Goal: Task Accomplishment & Management: Complete application form

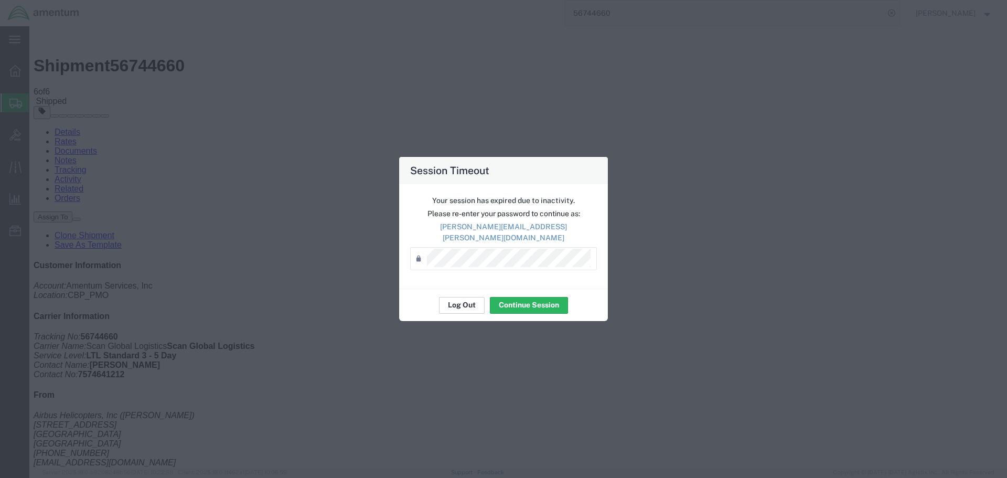
click at [446, 302] on button "Log Out" at bounding box center [462, 305] width 46 height 17
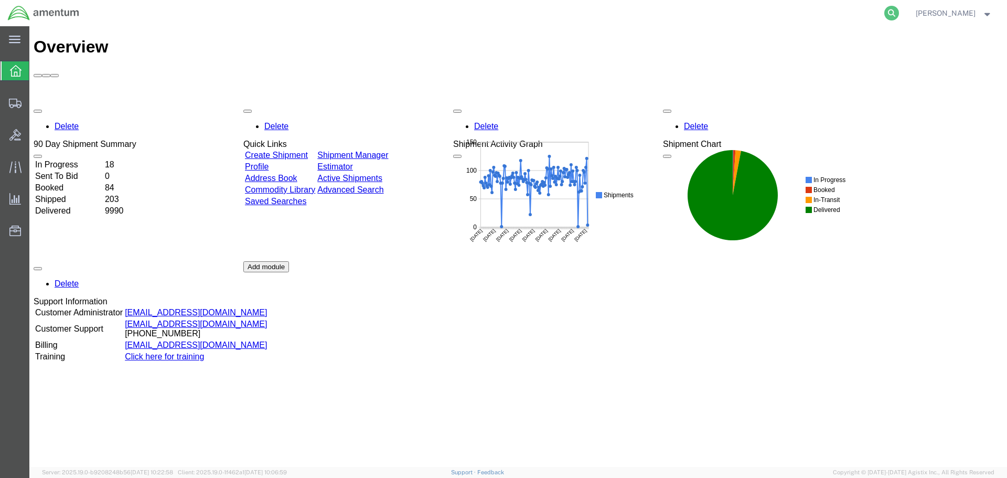
click at [898, 17] on icon at bounding box center [891, 13] width 15 height 15
paste input "56621790"
type input "56621790"
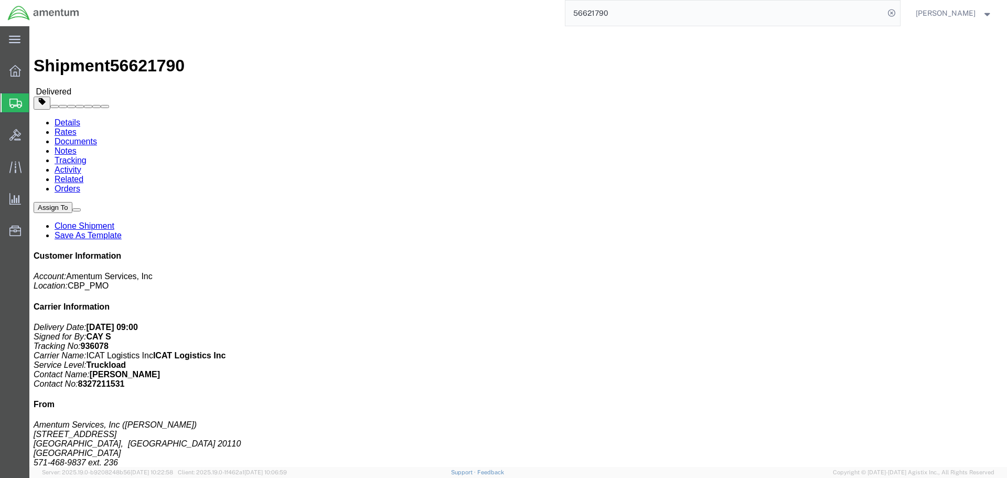
click span
click link "Clone Shipment"
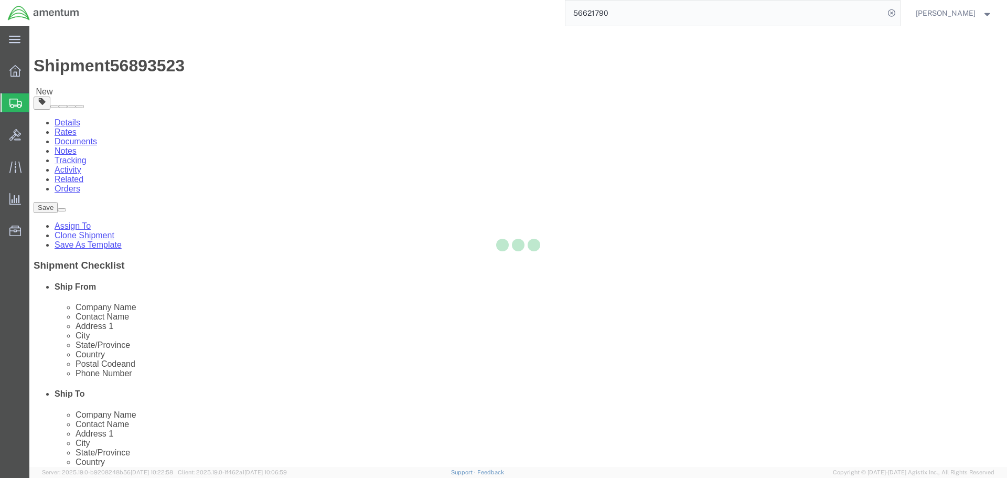
select select "49925"
select select
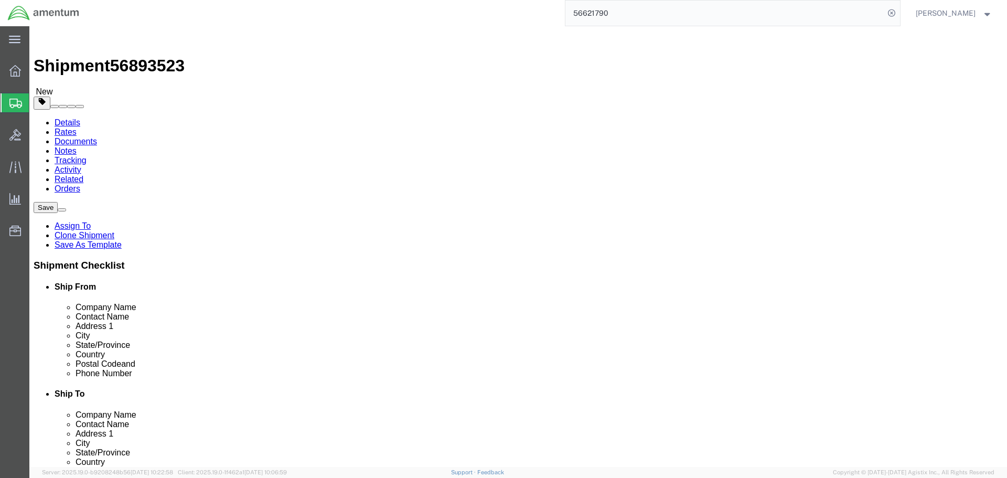
click span
type input "[GEOGRAPHIC_DATA]"
type input "Amentum/CBP"
type input "[PERSON_NAME]"
type input "[STREET_ADDRESS]"
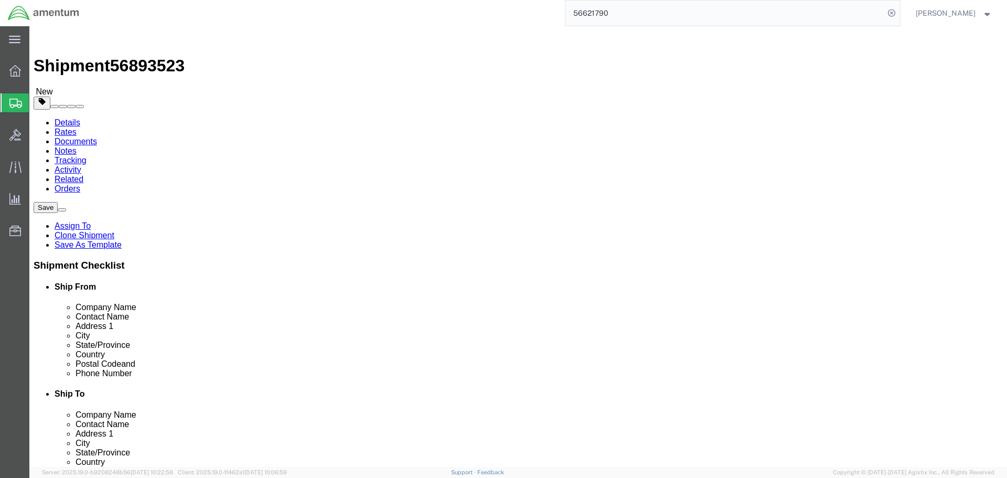
type input "[GEOGRAPHIC_DATA]"
select select "NJ"
type input "07608"
type input "[PHONE_NUMBER]"
type input "[PERSON_NAME][EMAIL_ADDRESS][PERSON_NAME][DOMAIN_NAME]"
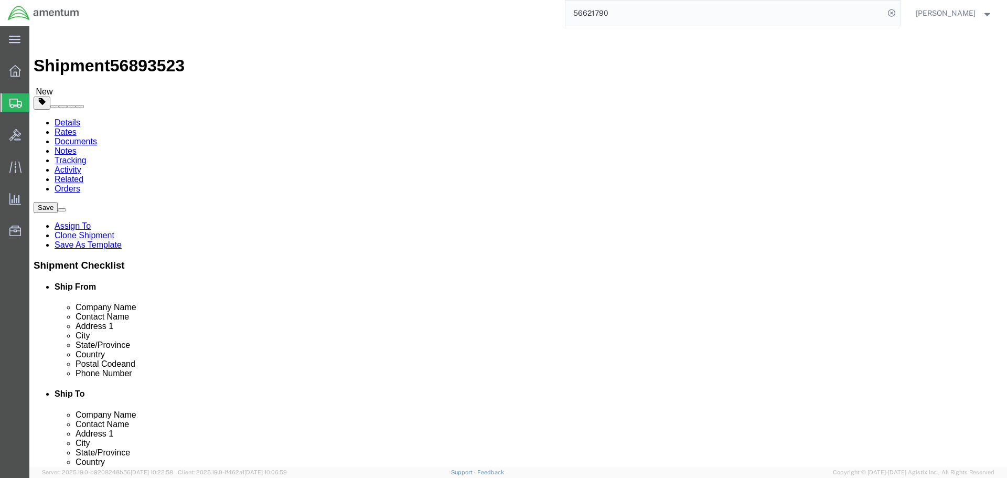
select select "49925"
type input "Amentum Services, Inc"
type input "[PERSON_NAME]"
type input "[STREET_ADDRESS]"
type input "Manassas"
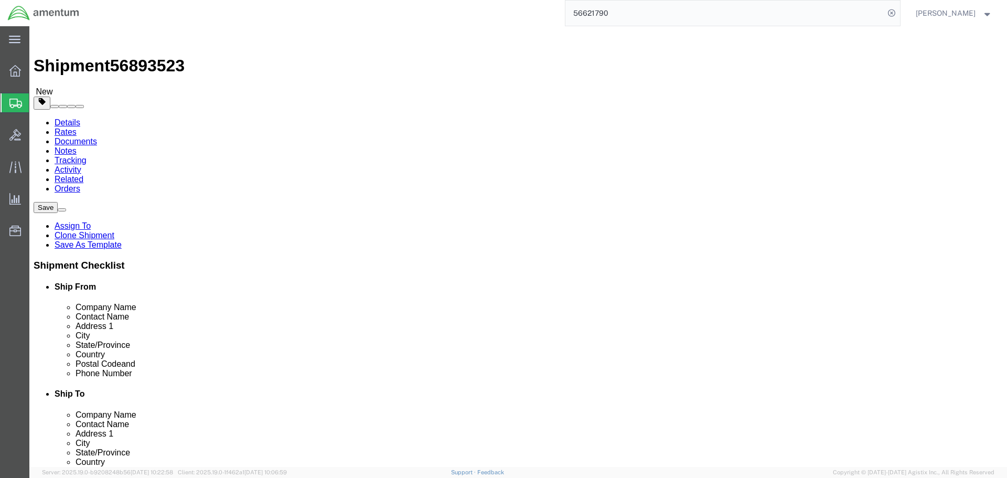
select select "VA"
type input "20110"
type input "[PHONE_NUMBER]"
type input "236"
type input "[PERSON_NAME][EMAIL_ADDRESS][PERSON_NAME][DOMAIN_NAME]"
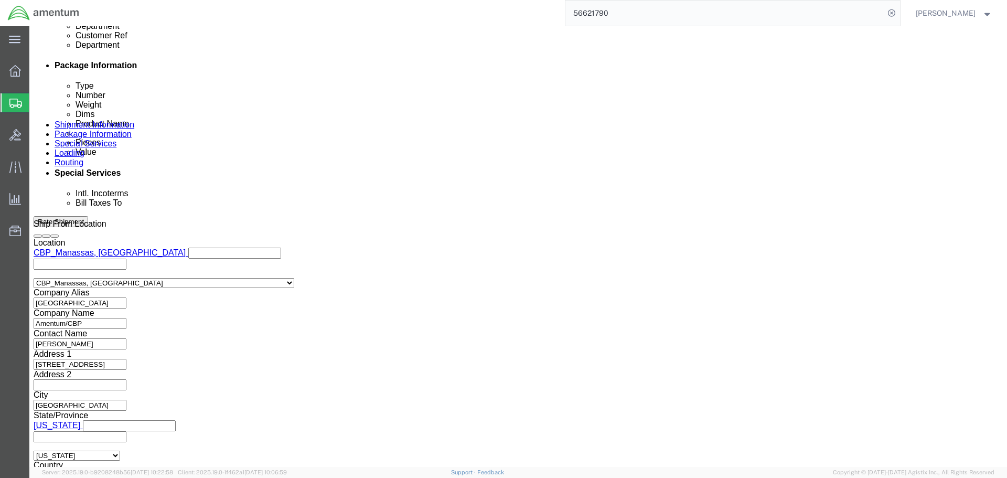
scroll to position [420, 0]
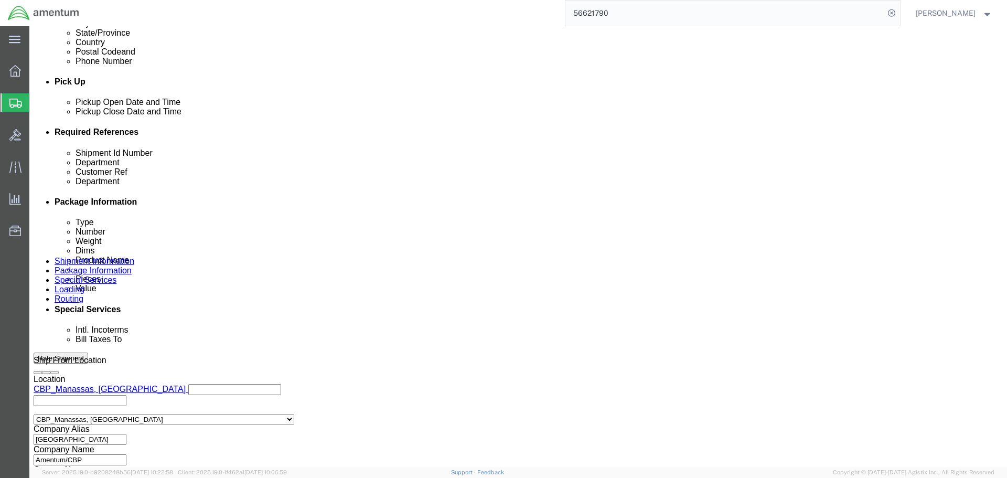
click div "Sep 22 2025 12:11 PM"
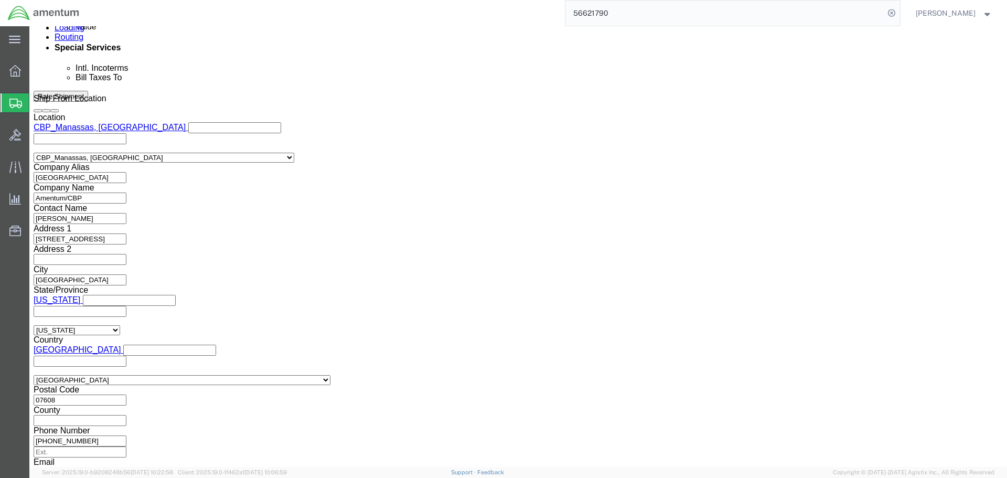
click div "Shipping Mode (Optional)"
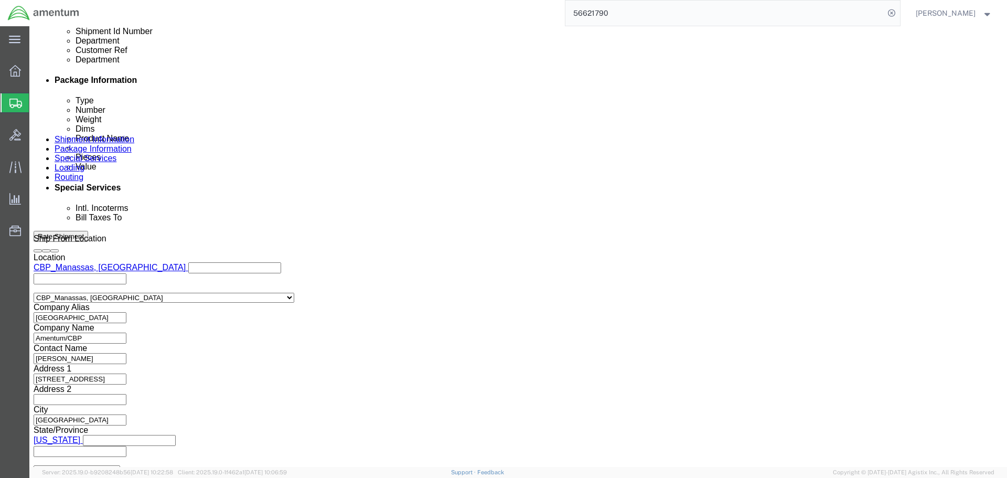
scroll to position [524, 0]
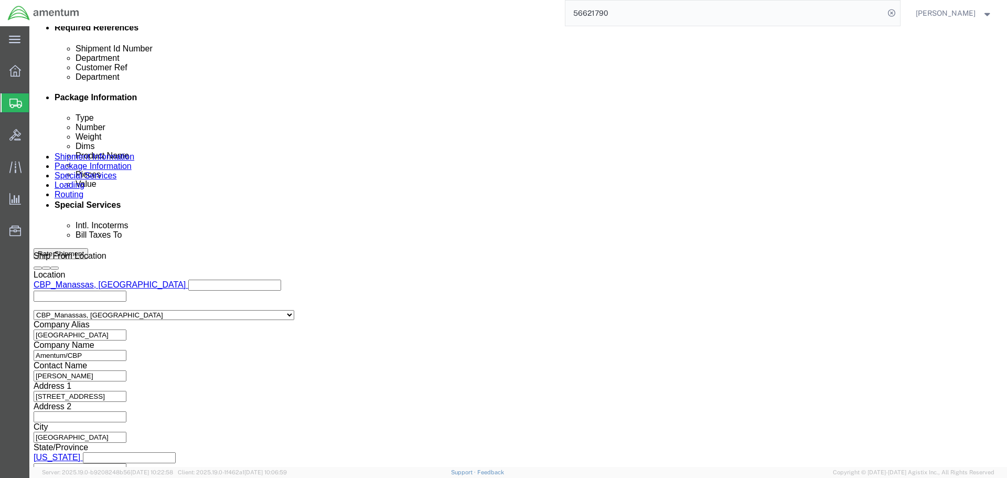
click div "Sep 29 2025 12:11 PM"
type input "8:00 AM"
click button "Apply"
click div "Sep 29 2025 1:11 PM"
type input "3:00 PM"
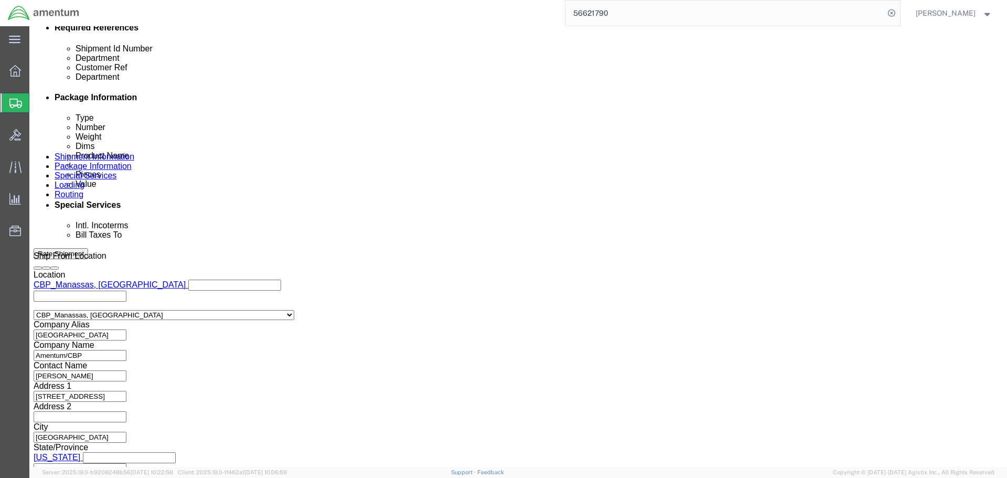
click button "Apply"
click div
click input "4:00 PM"
type input "8:00 AM"
click button "Apply"
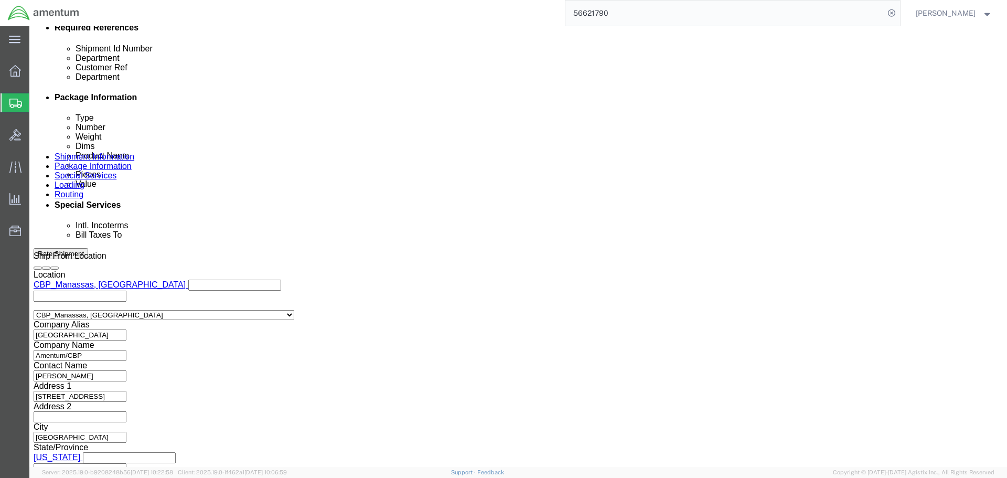
click icon
click div
type input "3:00 PM"
click button "Apply"
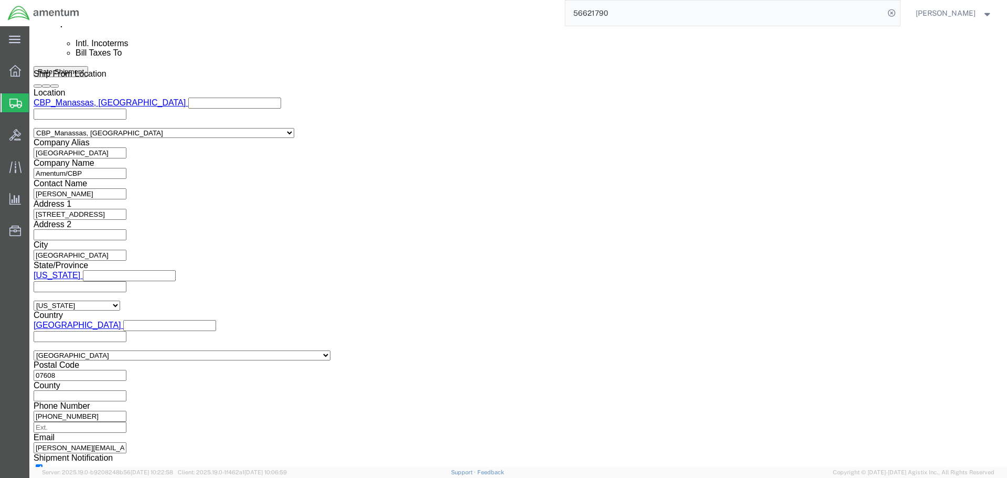
scroll to position [724, 0]
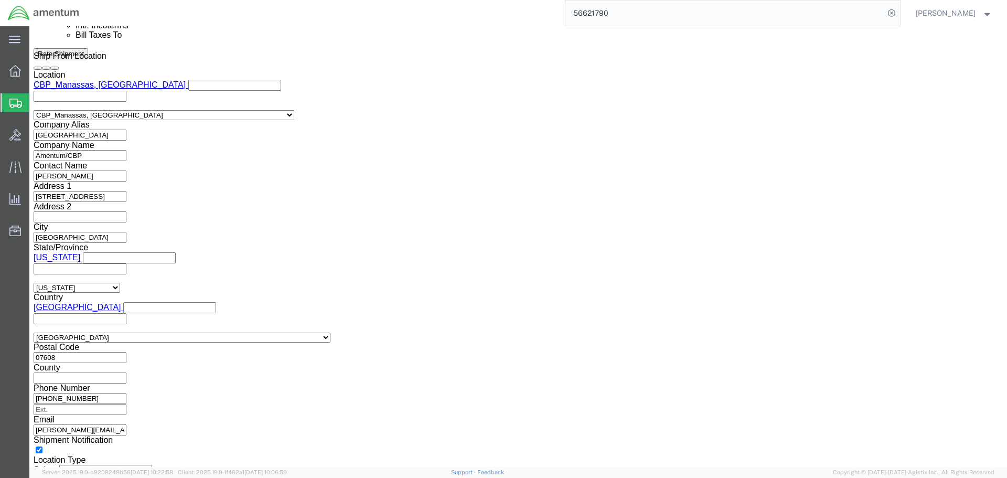
drag, startPoint x: 737, startPoint y: 400, endPoint x: 541, endPoint y: 333, distance: 207.1
click button "Continue"
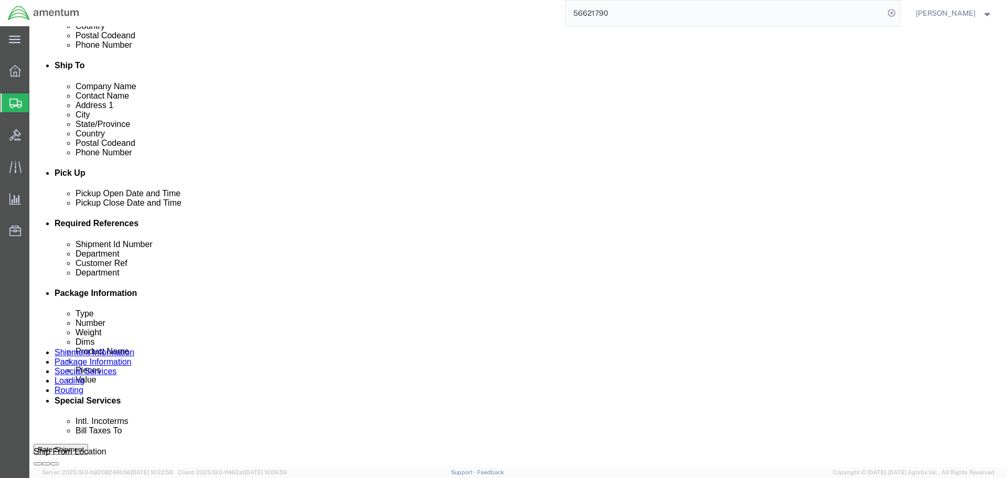
scroll to position [348, 0]
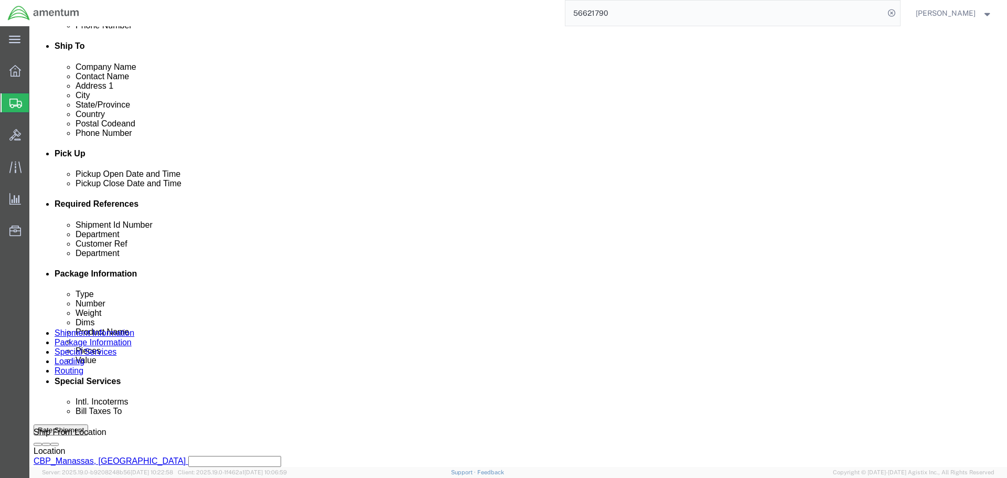
drag, startPoint x: 718, startPoint y: 394, endPoint x: 513, endPoint y: 319, distance: 217.8
click button "Continue"
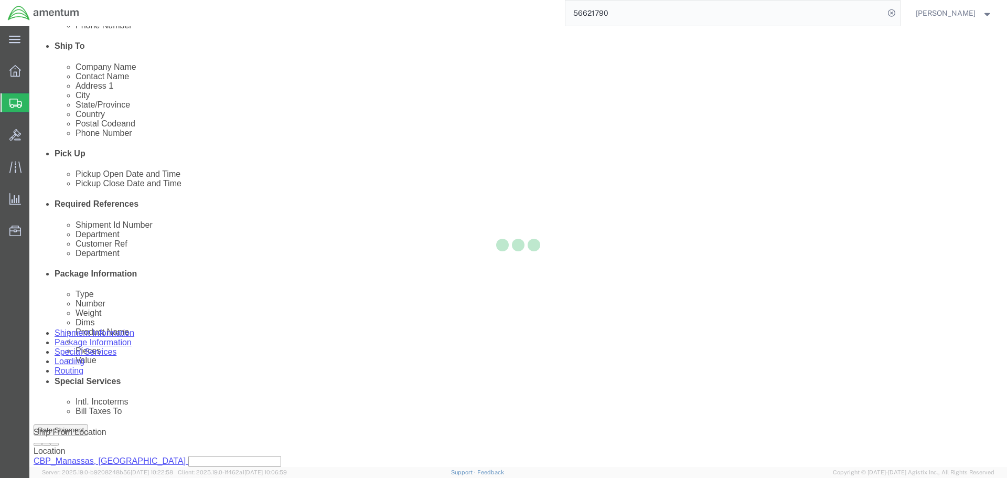
select select
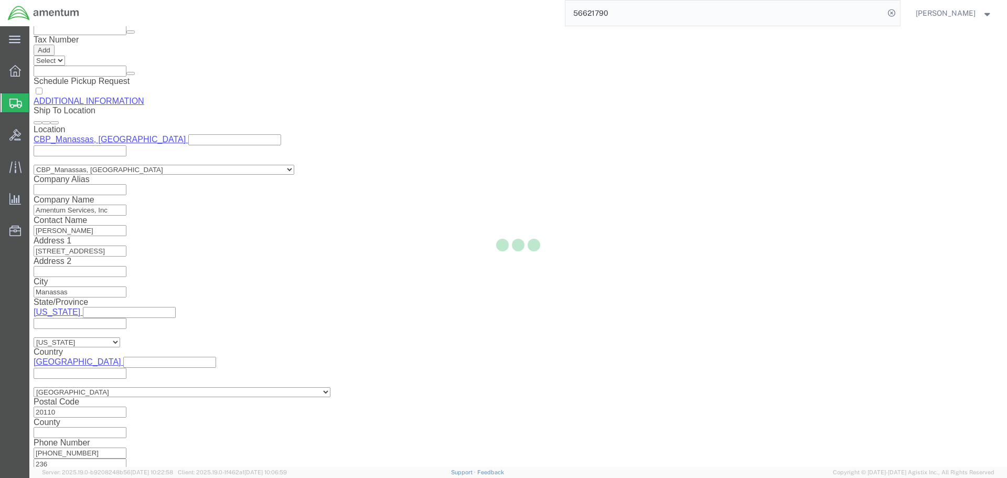
scroll to position [92, 0]
select select "DEPARTMENT"
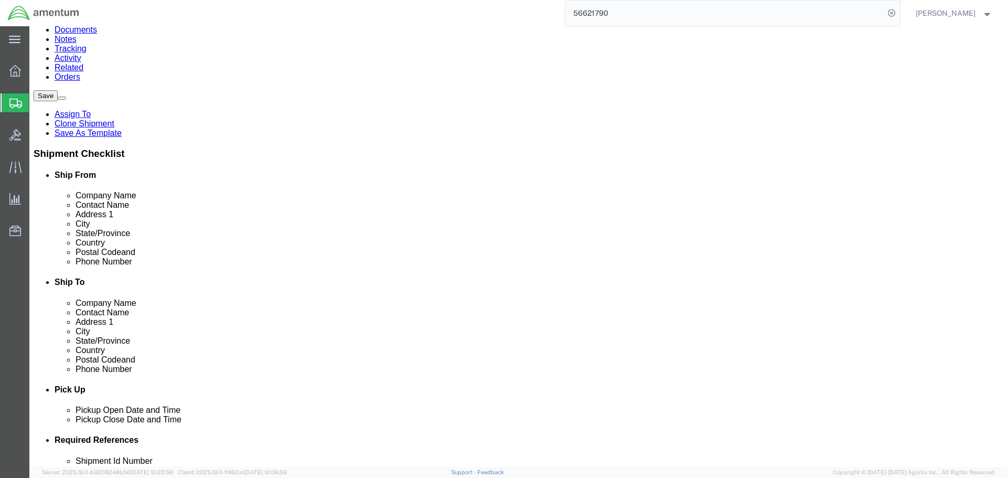
scroll to position [0, 0]
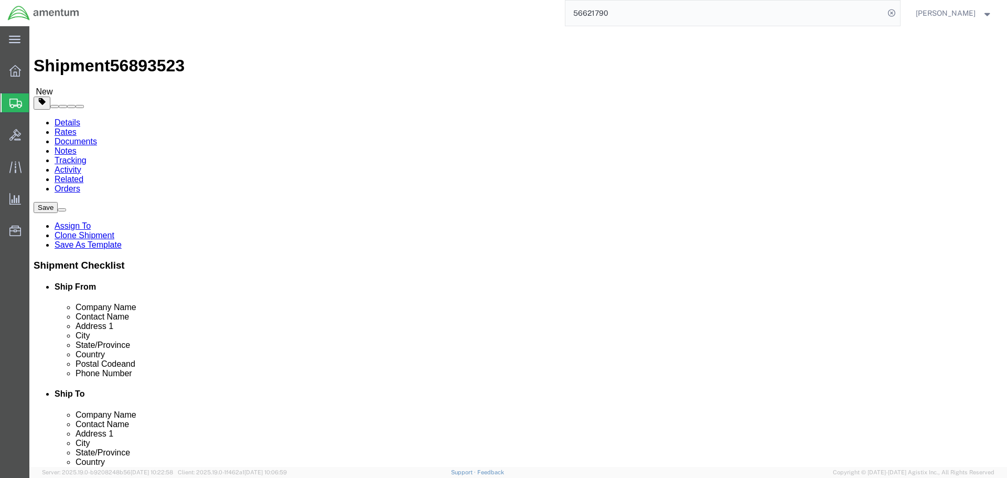
drag, startPoint x: 397, startPoint y: 233, endPoint x: 492, endPoint y: 233, distance: 94.4
click textarea "Contact POC for appointment. See notes for Tug clearance and wheelbase. See not…"
drag, startPoint x: 468, startPoint y: 234, endPoint x: 454, endPoint y: 229, distance: 15.1
click textarea "Contact POC for appointment. See notes for Tug clearance and wheelbase. See not…"
drag, startPoint x: 397, startPoint y: 232, endPoint x: 487, endPoint y: 235, distance: 89.2
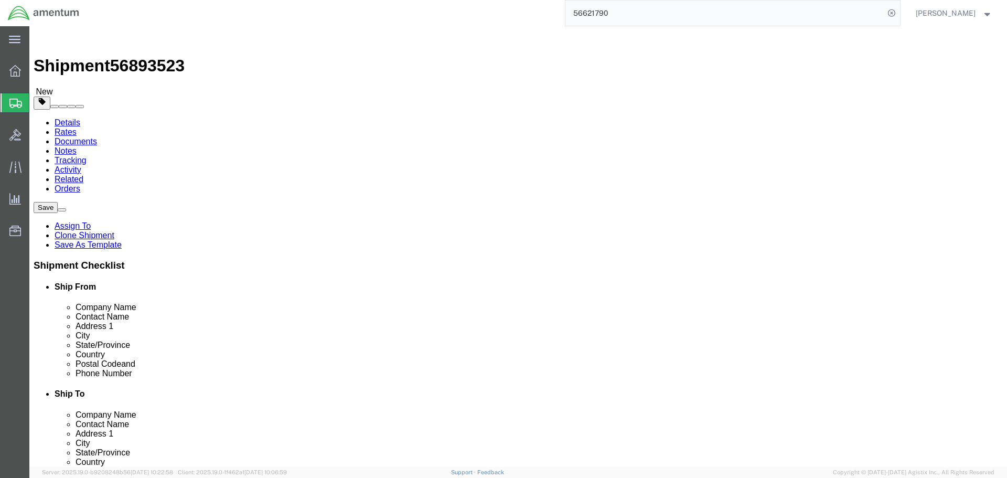
click textarea "Contact POC for appointment. See notes for Tug clearance and wheelbase. See not…"
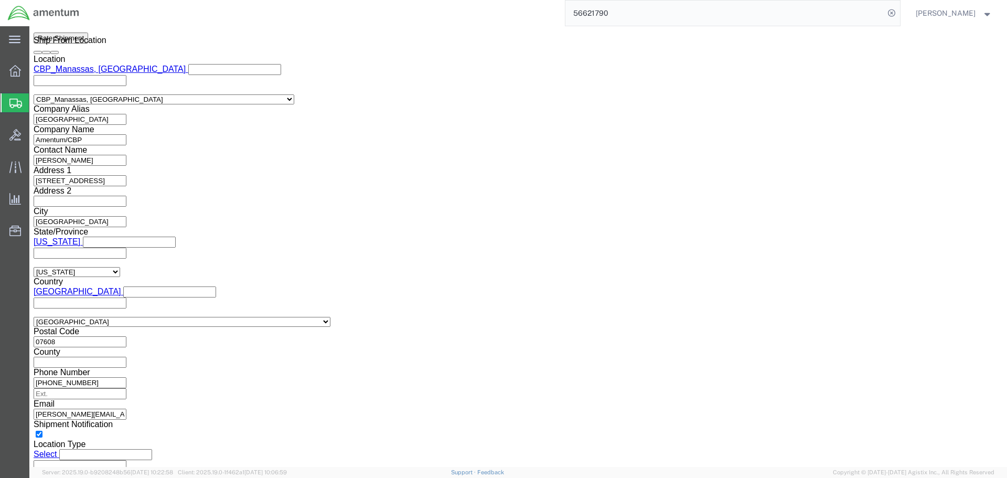
scroll to position [420, 0]
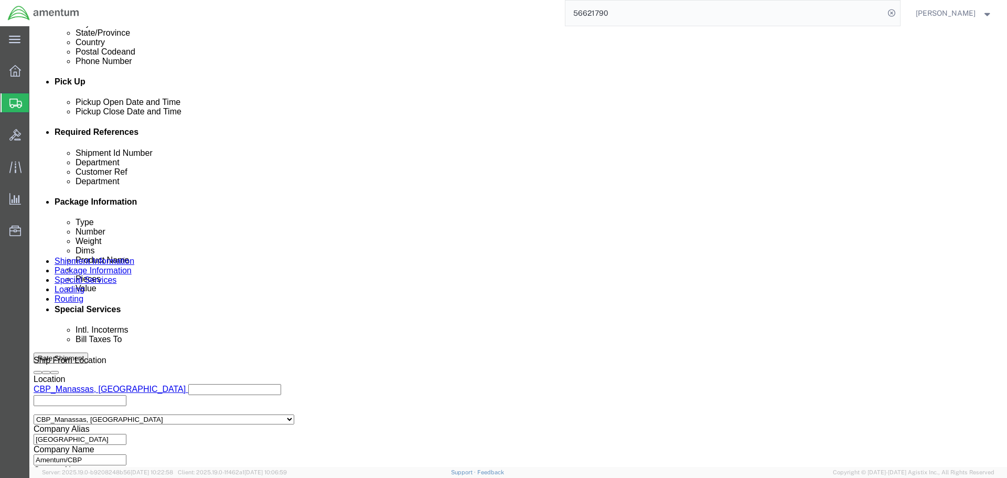
type textarea "Contact POC for appointment. SEE NOTES FOR TUG CLEARENCE AND WHEELBASE. See not…"
click link "Notes"
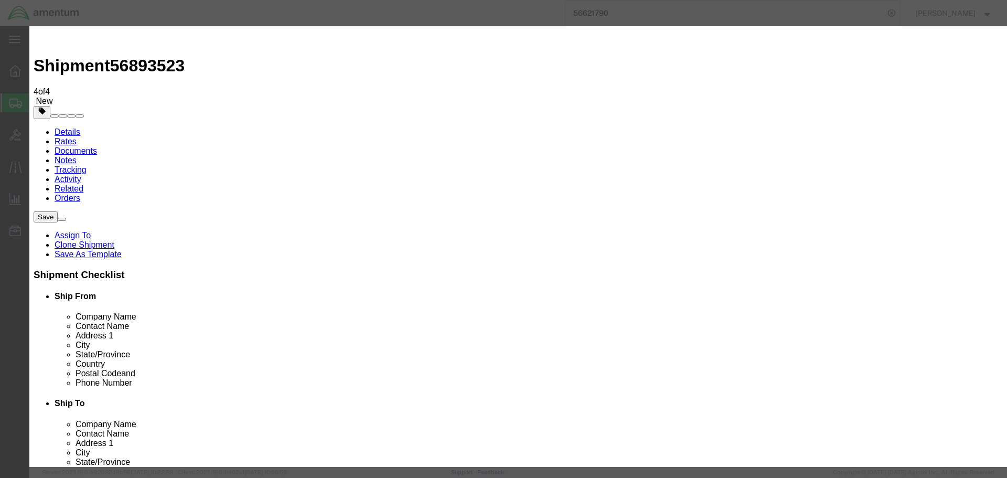
paste textarea "Cabover Tug - wheelbase is 60 inches. Ground clearance is 11 inches. Standard T…"
type textarea "Cabover Tug - wheelbase is 60 inches. Ground clearance is 11 inches. Standard T…"
select select "BID_NOTES"
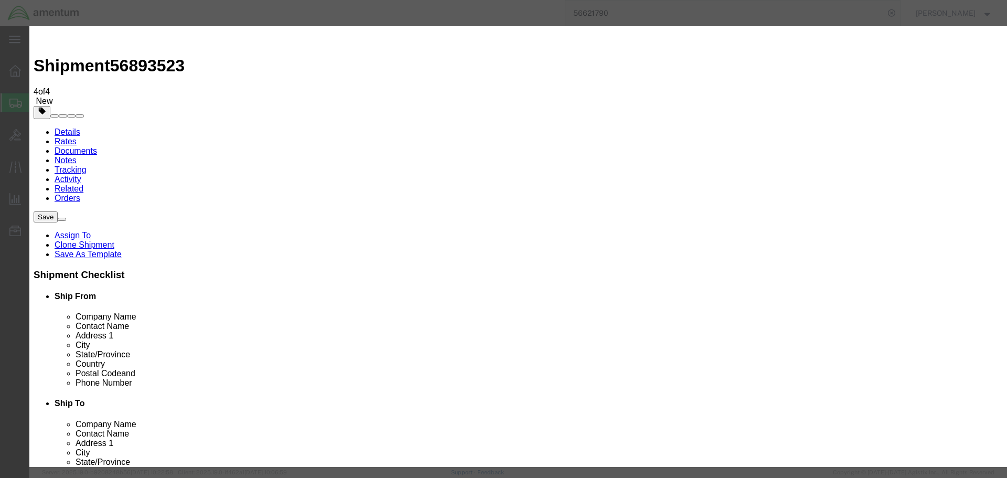
select select "PUBLIC"
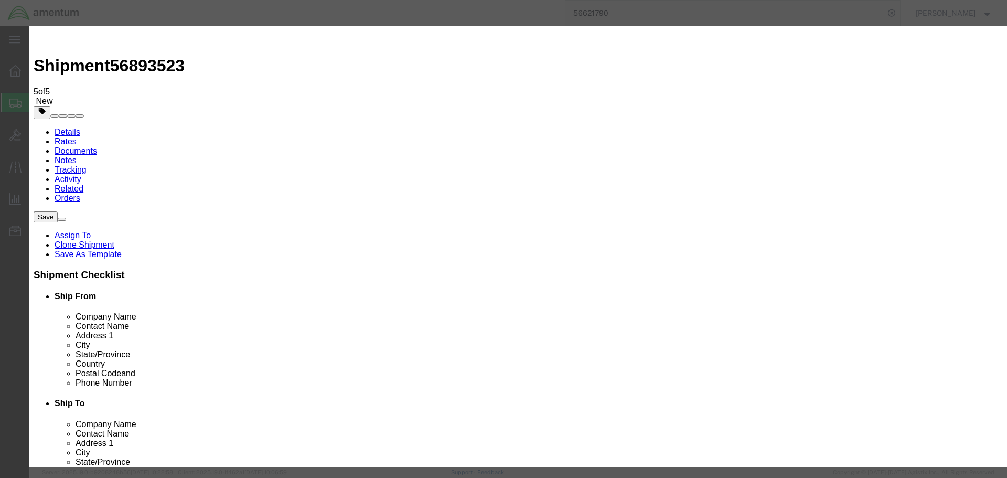
paste textarea "nsure your bid includes Insurance value of $81,050.00"
type textarea "nsure your bid includes Insurance value of $81,050.00"
select select "BID_NOTES"
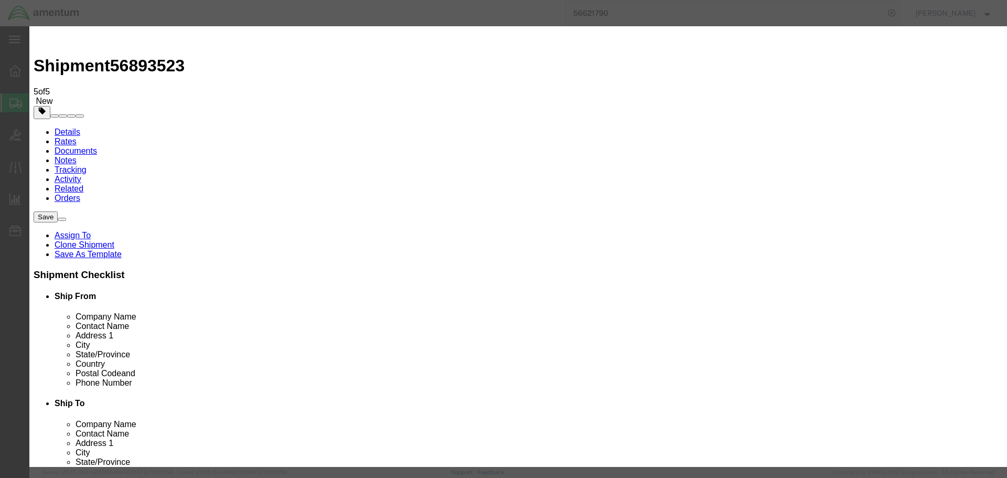
select select "PUBLIC"
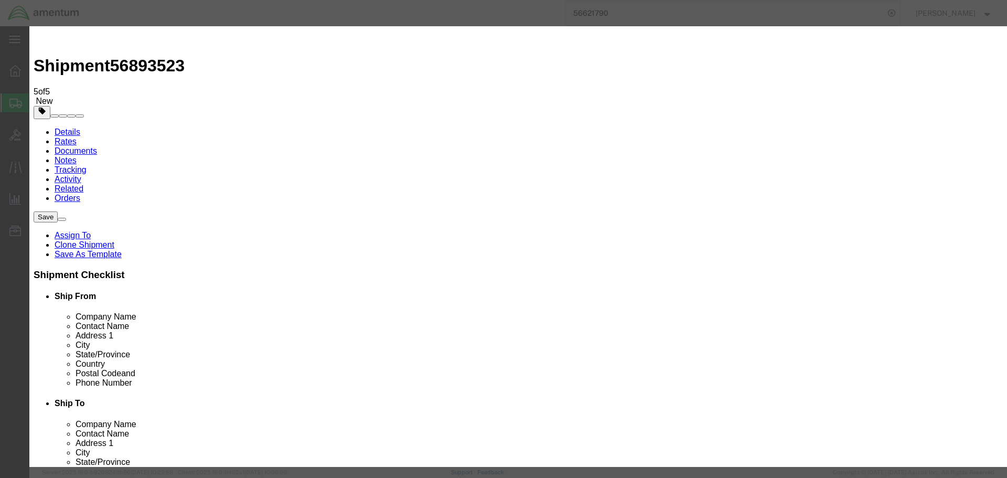
type textarea "ensure your bid includes Insurance value of $81,050.00"
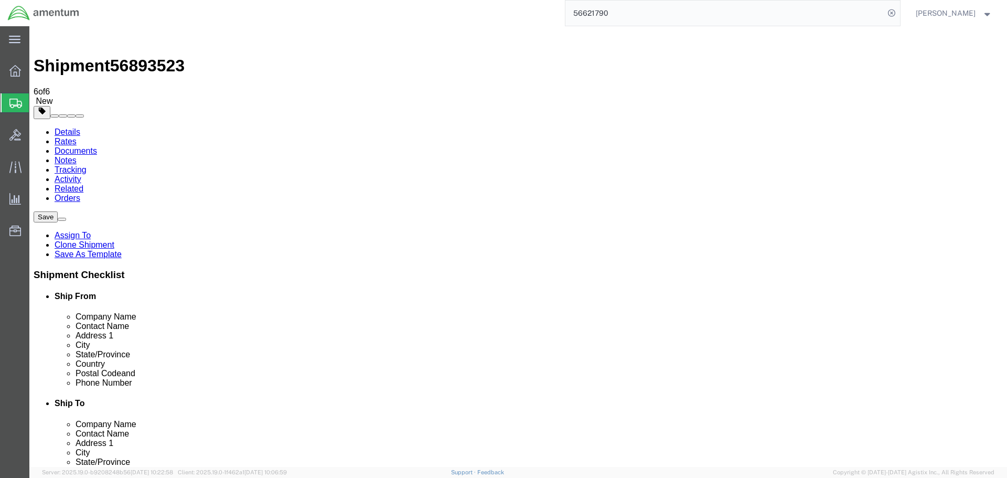
click at [73, 127] on link "Details" at bounding box center [68, 131] width 26 height 9
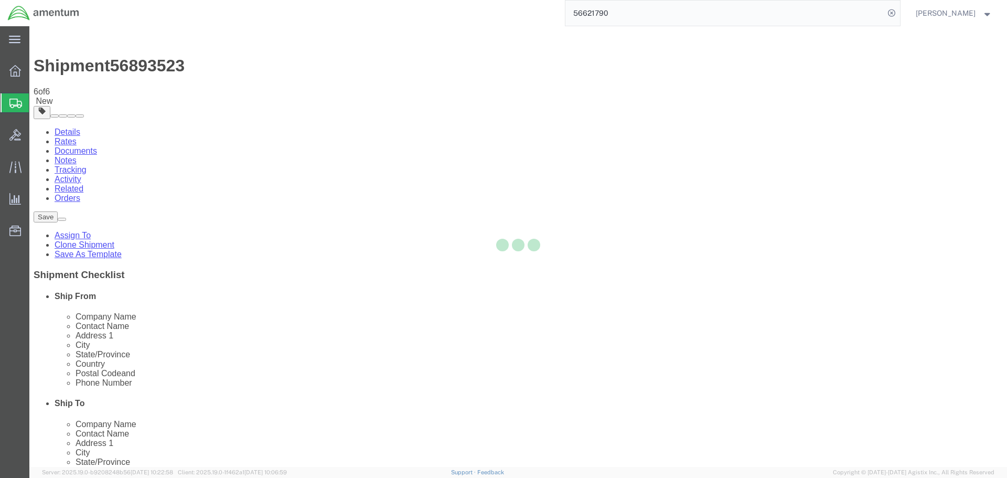
select select "49925"
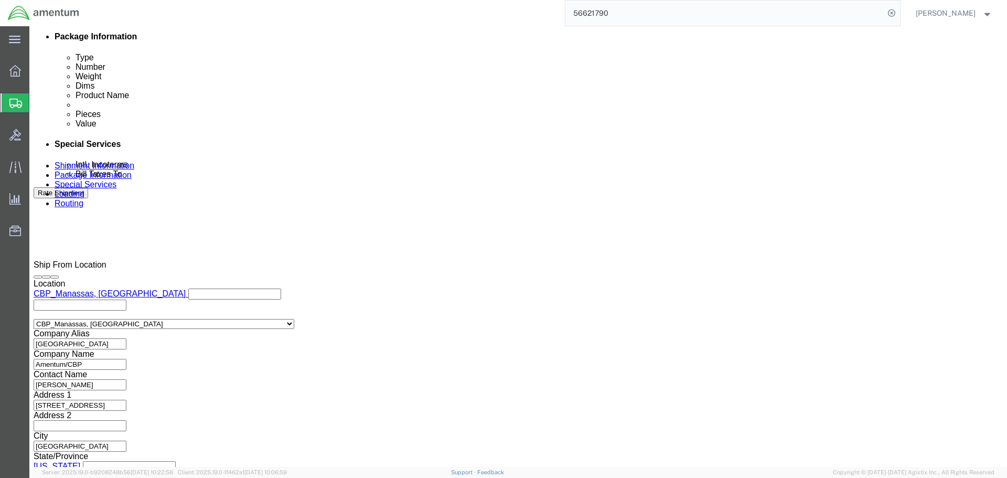
scroll to position [724, 0]
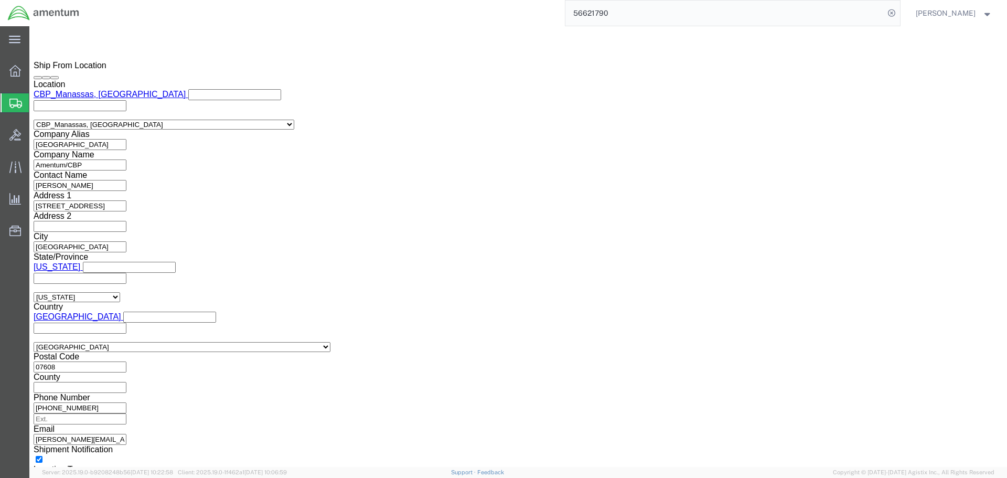
click button "Continue"
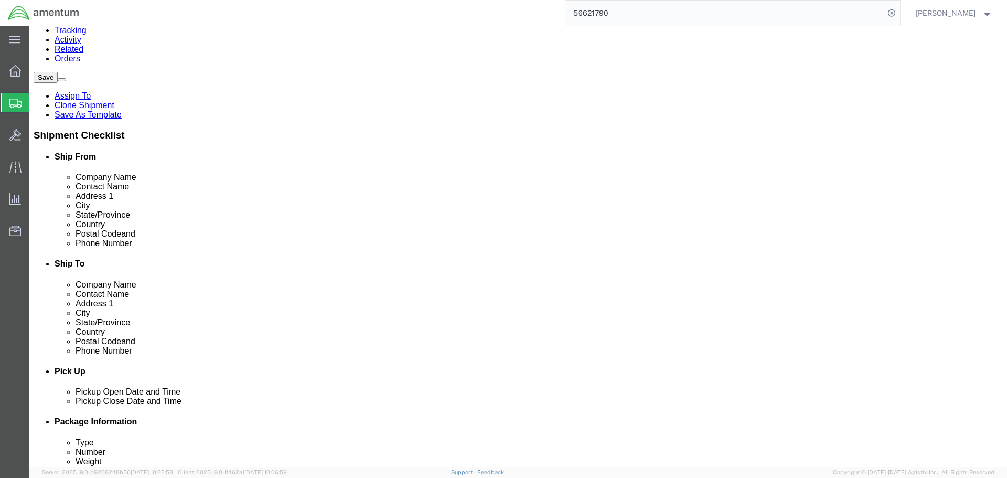
scroll to position [348, 0]
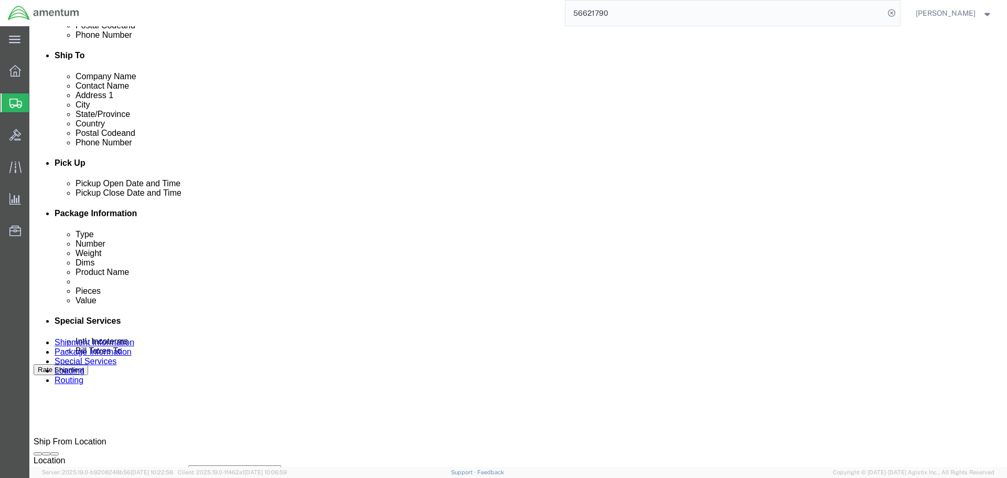
click button "Continue"
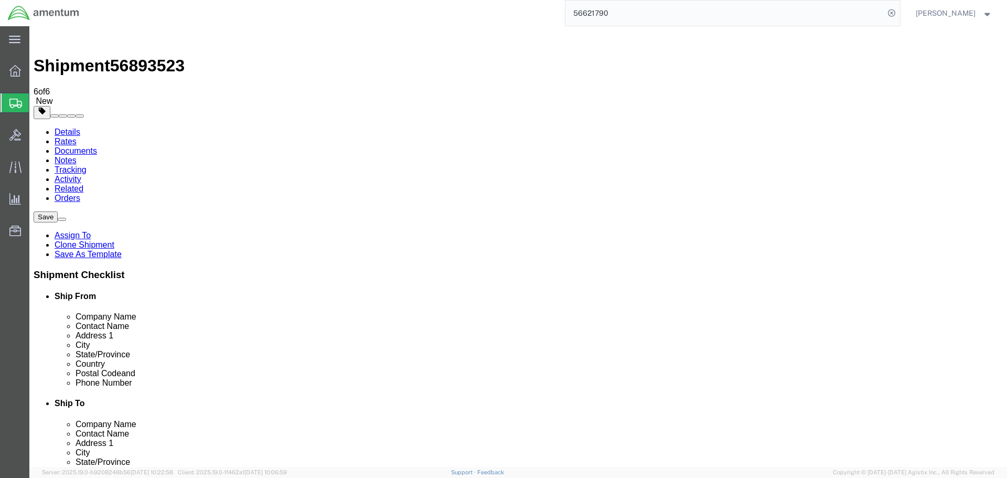
scroll to position [21, 0]
click textarea "Contact POC for appointment. SEE NOTES FOR TUG CLEARENCE AND WHEELBASE. See not…"
type textarea "Contact POC for appointment. SEE NOTES FOR TUG CLEARENCE AND WHEELBASE. See not…"
click button "Save"
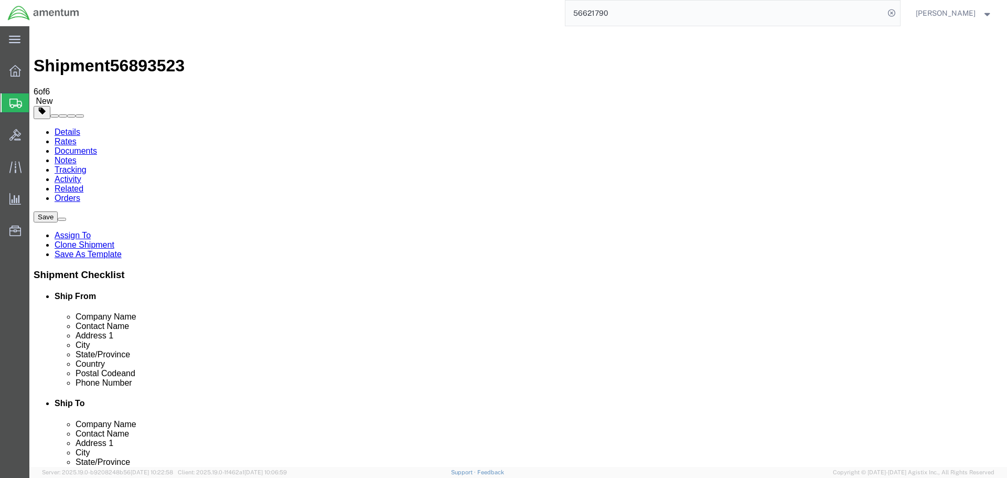
click button "Save"
click link "Details"
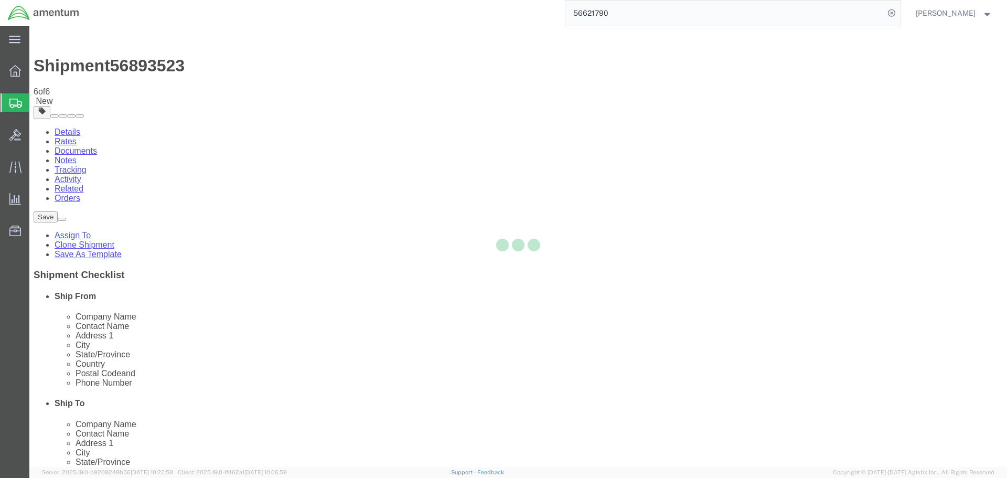
click at [71, 66] on div at bounding box center [517, 246] width 977 height 440
select select "49925"
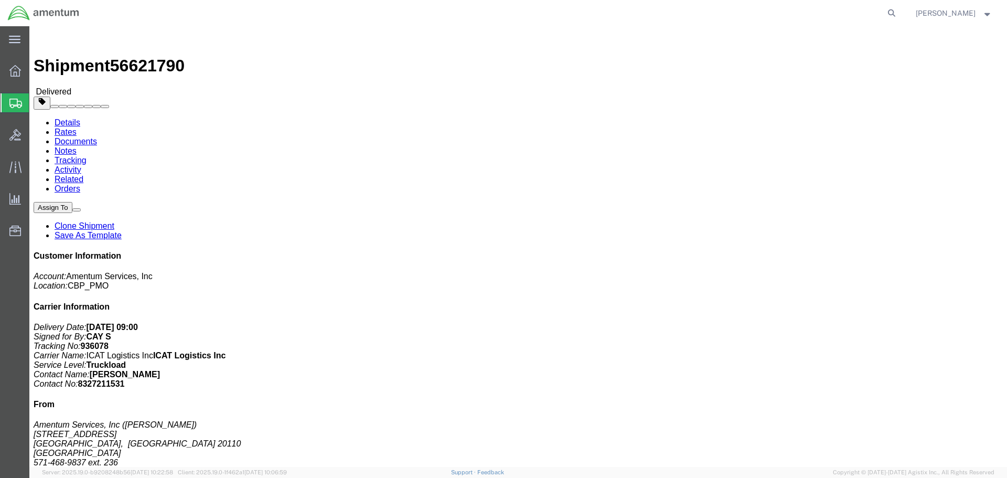
click at [894, 14] on agx-global-search at bounding box center [733, 13] width 336 height 26
click at [899, 14] on icon at bounding box center [891, 13] width 15 height 15
paste input "56621790"
type input "56621790"
click at [899, 13] on icon at bounding box center [891, 13] width 15 height 15
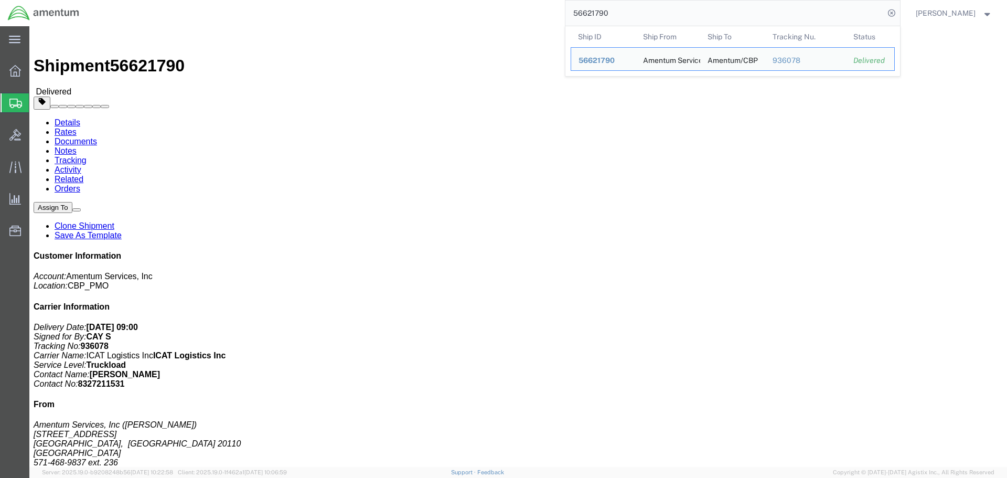
drag, startPoint x: 118, startPoint y: 38, endPoint x: 135, endPoint y: 39, distance: 17.3
click link "Documents"
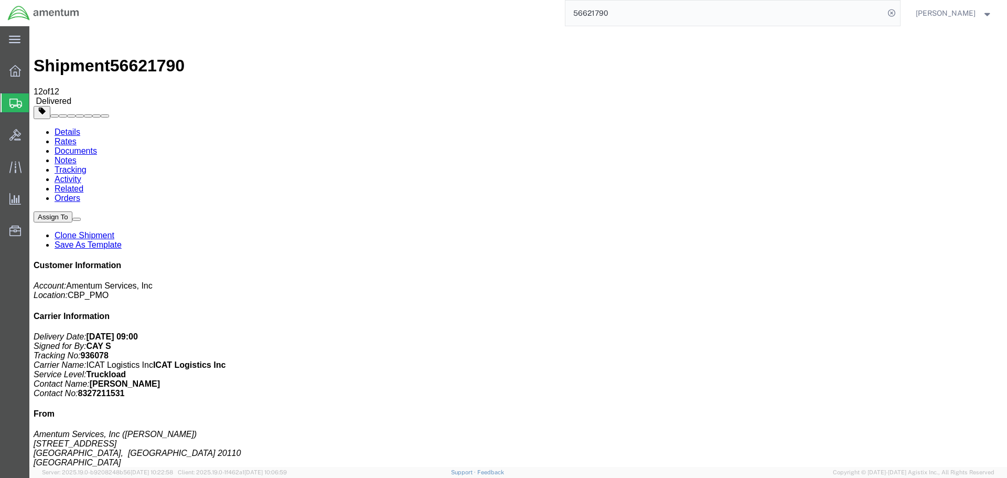
click at [77, 156] on link "Notes" at bounding box center [66, 160] width 22 height 9
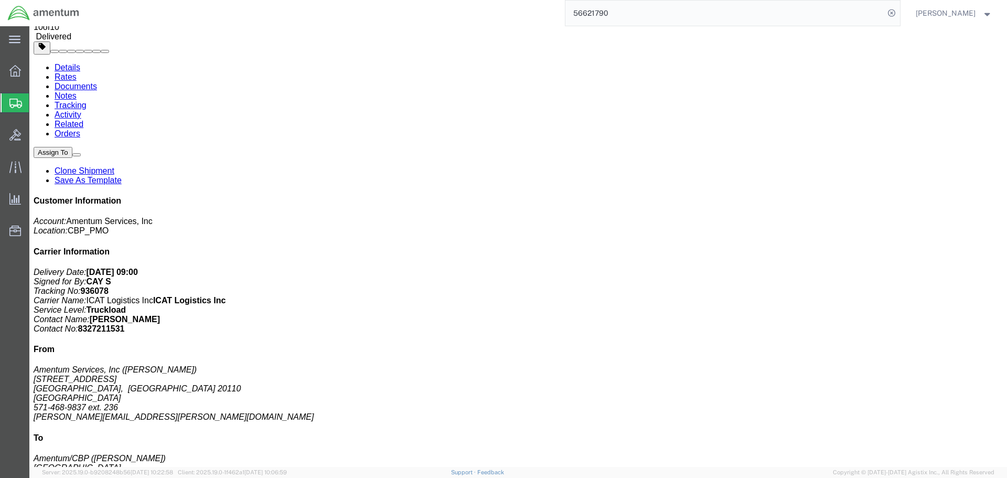
scroll to position [74, 0]
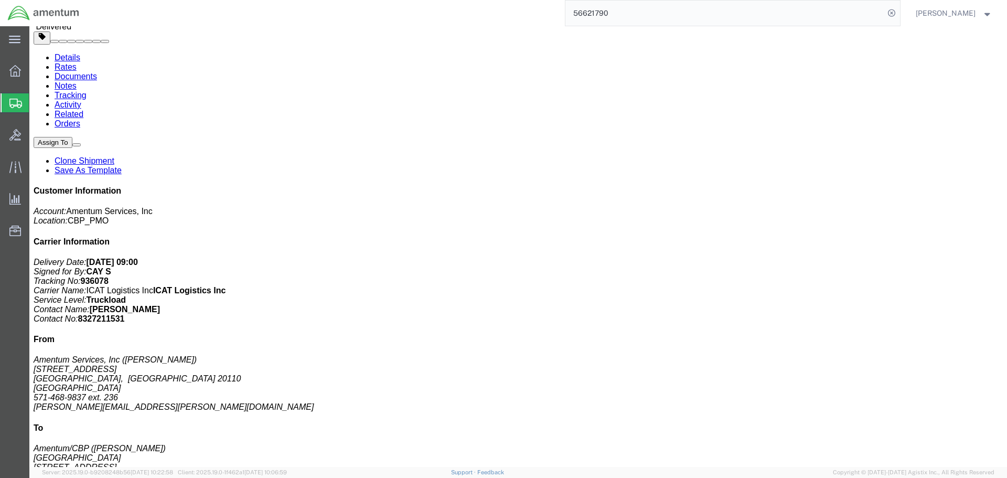
drag, startPoint x: 320, startPoint y: 225, endPoint x: 374, endPoint y: 297, distance: 89.8
copy td "Cabover Tug - wheelbase is 60 inches. Ground clearance is 11 inches. Standard T…"
drag, startPoint x: 320, startPoint y: 316, endPoint x: 361, endPoint y: 327, distance: 42.0
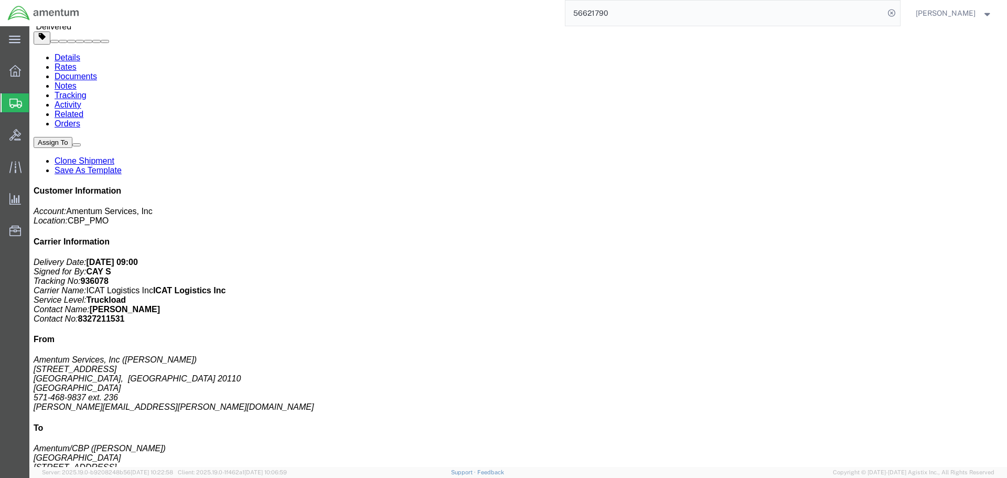
copy td "nsure your bid includes Insurance value of $81,050.00"
